Goal: Transaction & Acquisition: Purchase product/service

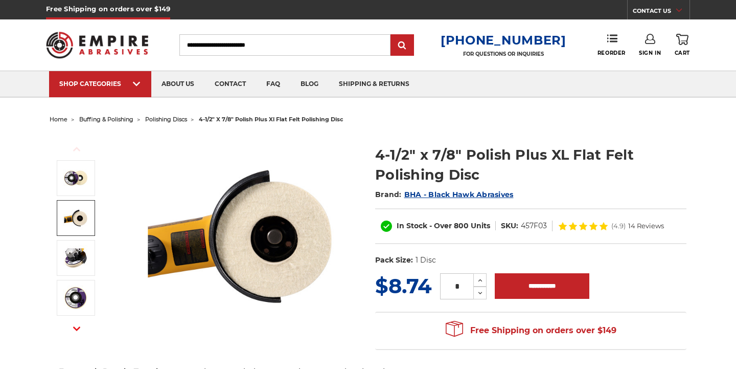
click at [68, 224] on img at bounding box center [76, 218] width 26 height 26
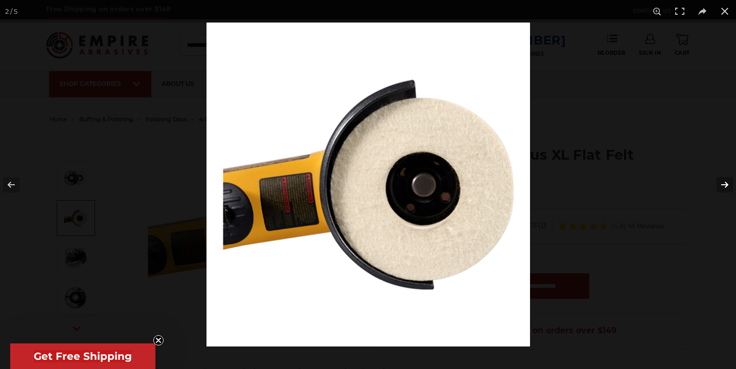
click at [725, 183] on button at bounding box center [718, 184] width 36 height 51
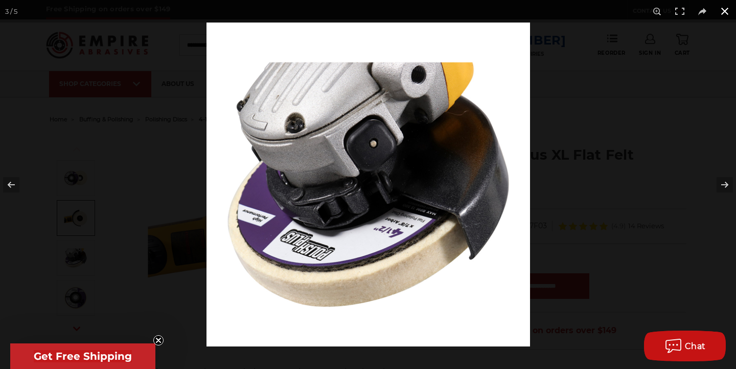
click at [728, 13] on button at bounding box center [725, 11] width 22 height 22
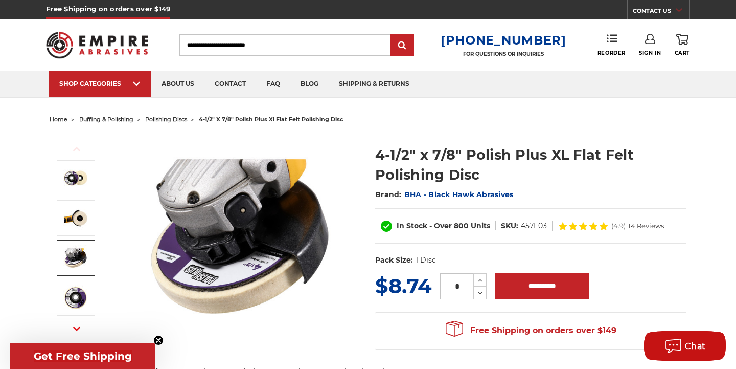
click at [71, 257] on img at bounding box center [76, 258] width 26 height 26
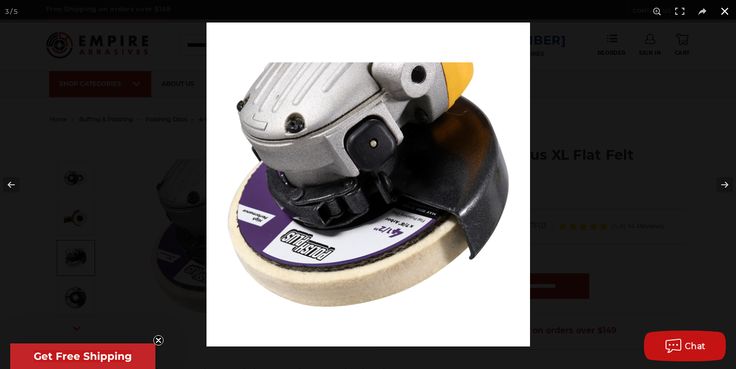
click at [111, 286] on div at bounding box center [368, 184] width 736 height 369
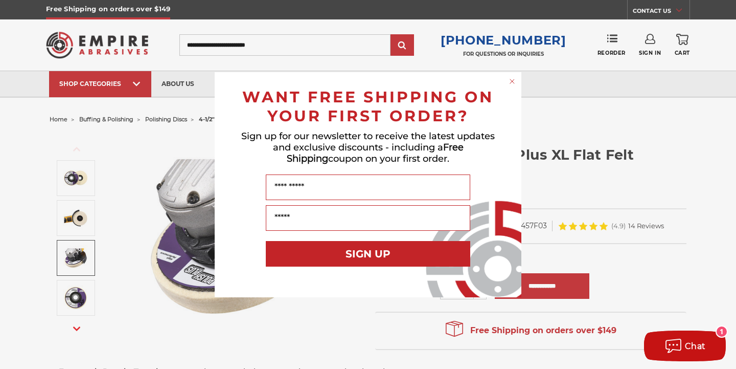
click at [507, 79] on form "WANT FREE SHIPPING ON YOUR FIRST ORDER? Sign up for our newsletter to receive t…" at bounding box center [368, 184] width 307 height 225
click at [510, 81] on circle "Close dialog" at bounding box center [513, 81] width 10 height 10
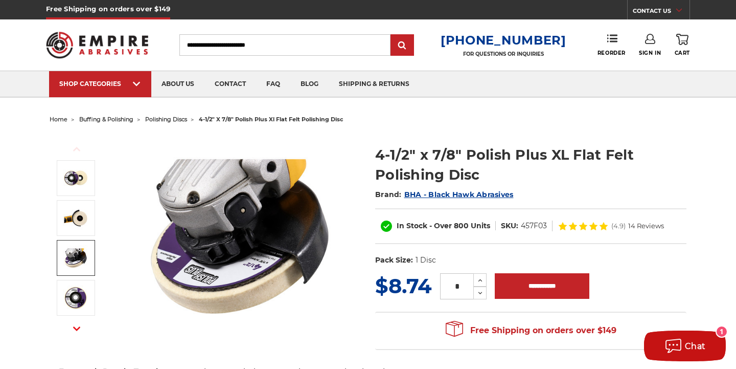
scroll to position [29, 0]
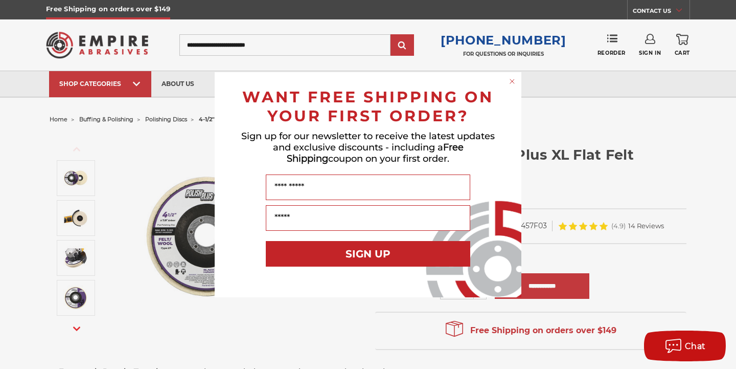
click at [510, 78] on circle "Close dialog" at bounding box center [513, 81] width 10 height 10
